Goal: Task Accomplishment & Management: Complete application form

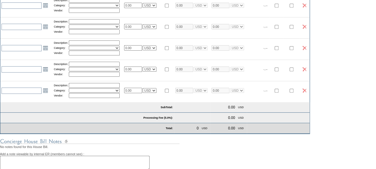
scroll to position [256, 0]
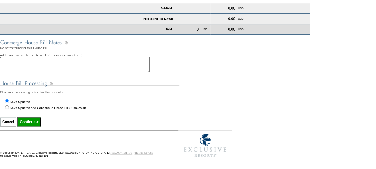
click at [7, 106] on input "Save Updates and Continue to House Bill Submission" at bounding box center [7, 107] width 4 height 4
radio input "true"
click at [36, 121] on input "Continue >" at bounding box center [28, 121] width 23 height 9
type input "Processing..."
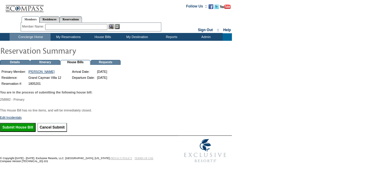
click at [31, 128] on input "Submit House Bill" at bounding box center [18, 127] width 36 height 9
